Goal: Navigation & Orientation: Find specific page/section

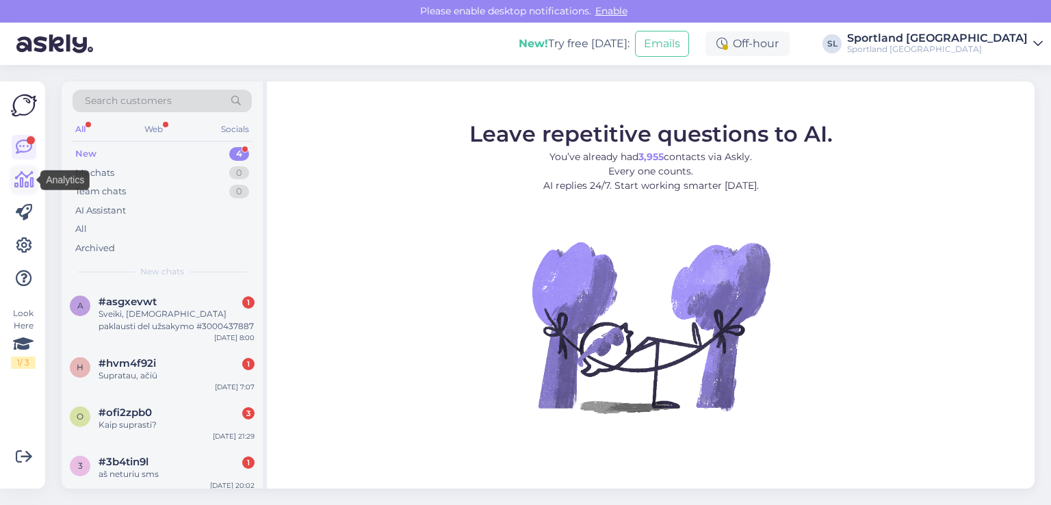
click at [34, 176] on link at bounding box center [24, 180] width 25 height 25
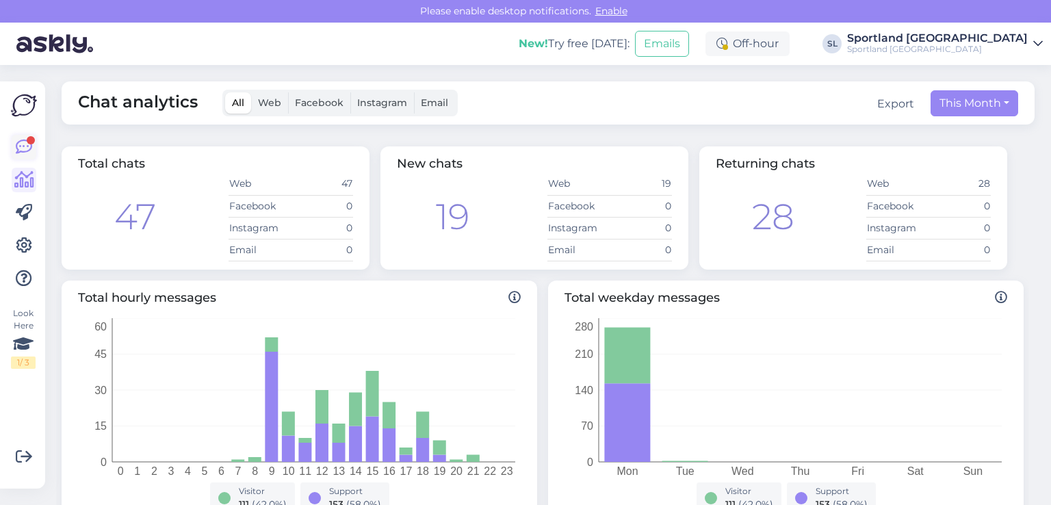
click at [26, 150] on icon at bounding box center [24, 147] width 16 height 16
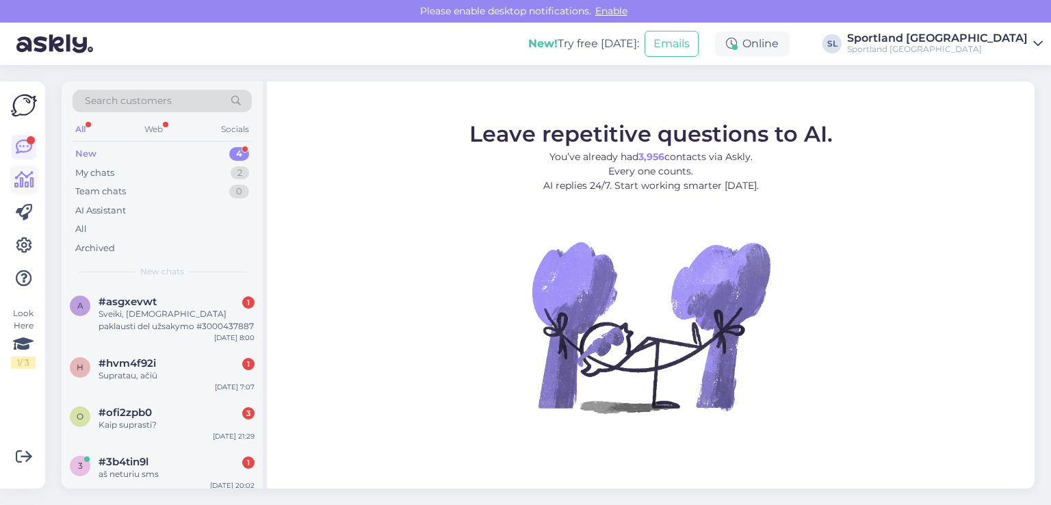
click at [31, 180] on icon at bounding box center [24, 180] width 20 height 16
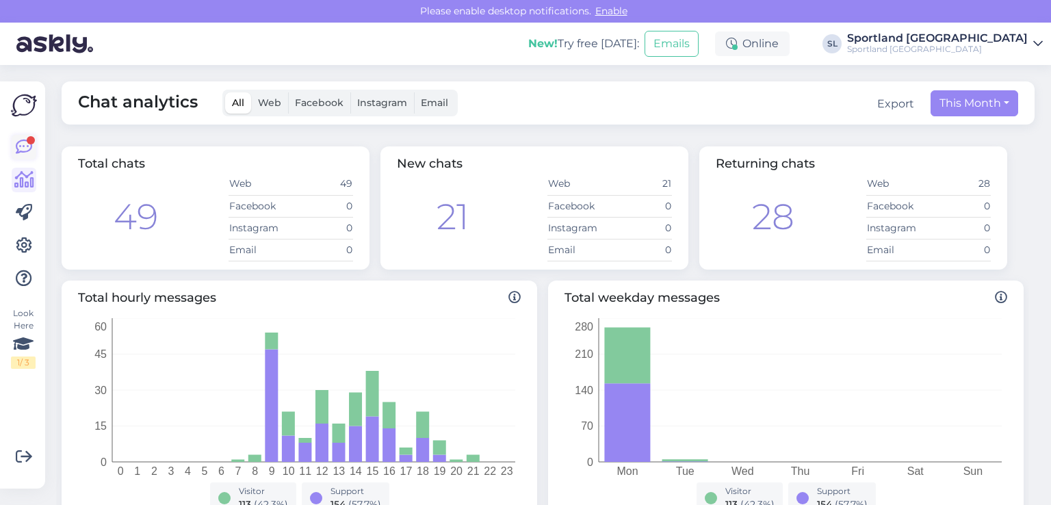
click at [21, 145] on icon at bounding box center [24, 147] width 16 height 16
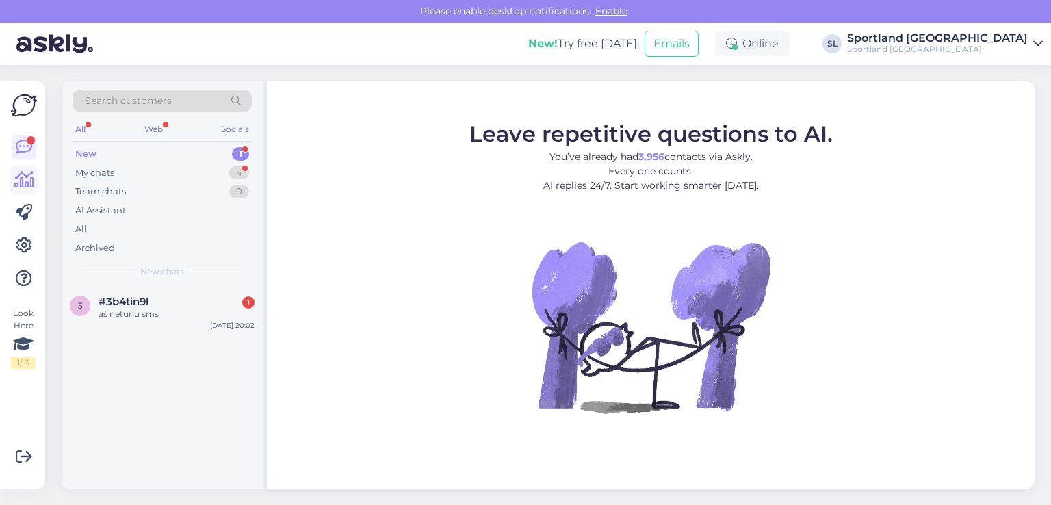
click at [28, 176] on icon at bounding box center [24, 180] width 20 height 16
